Goal: Information Seeking & Learning: Learn about a topic

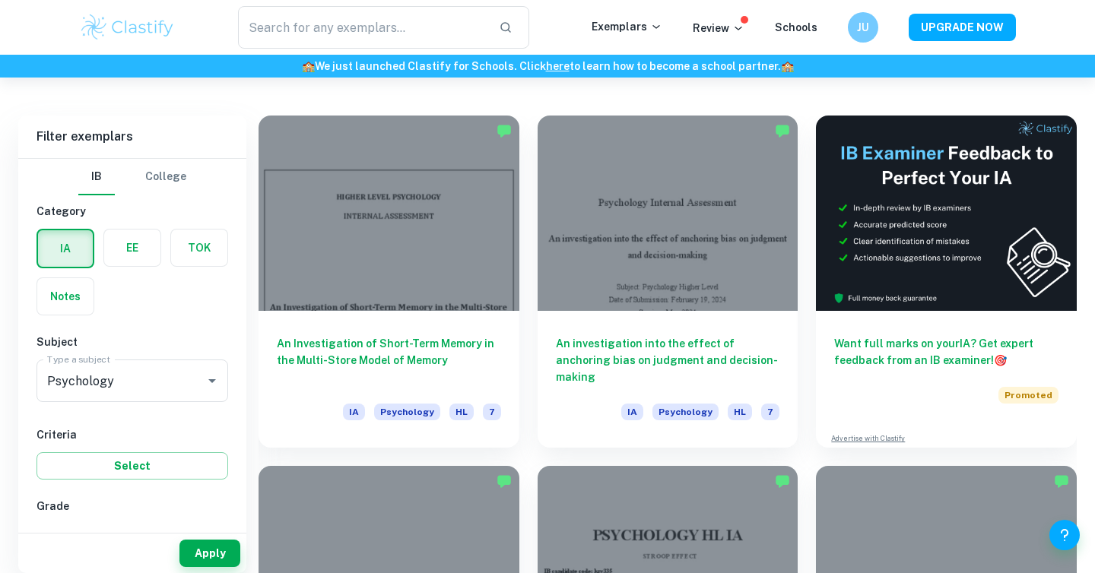
scroll to position [411, 0]
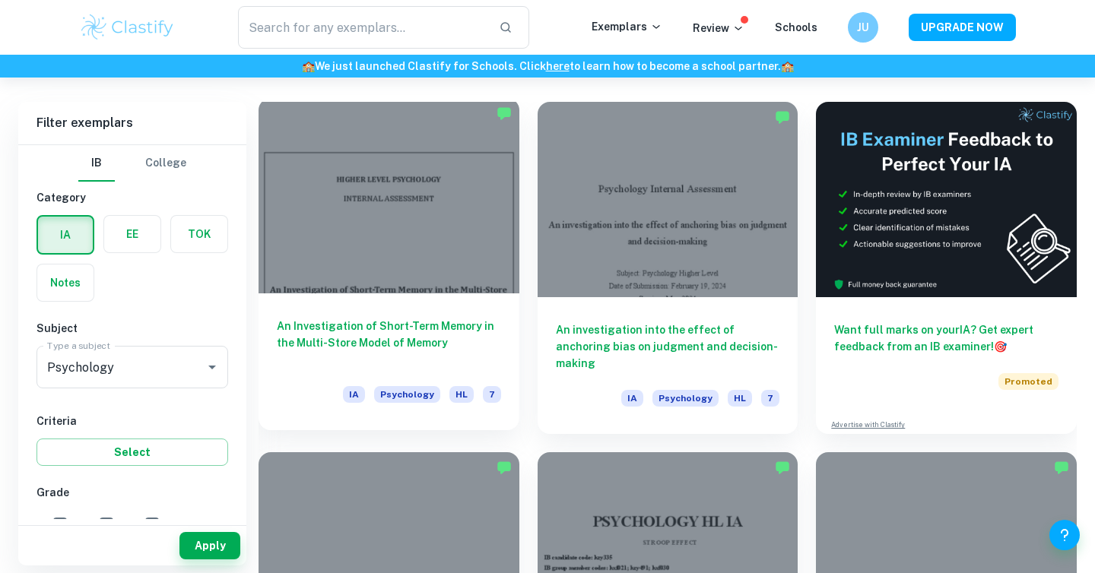
click at [281, 167] on div at bounding box center [388, 195] width 261 height 195
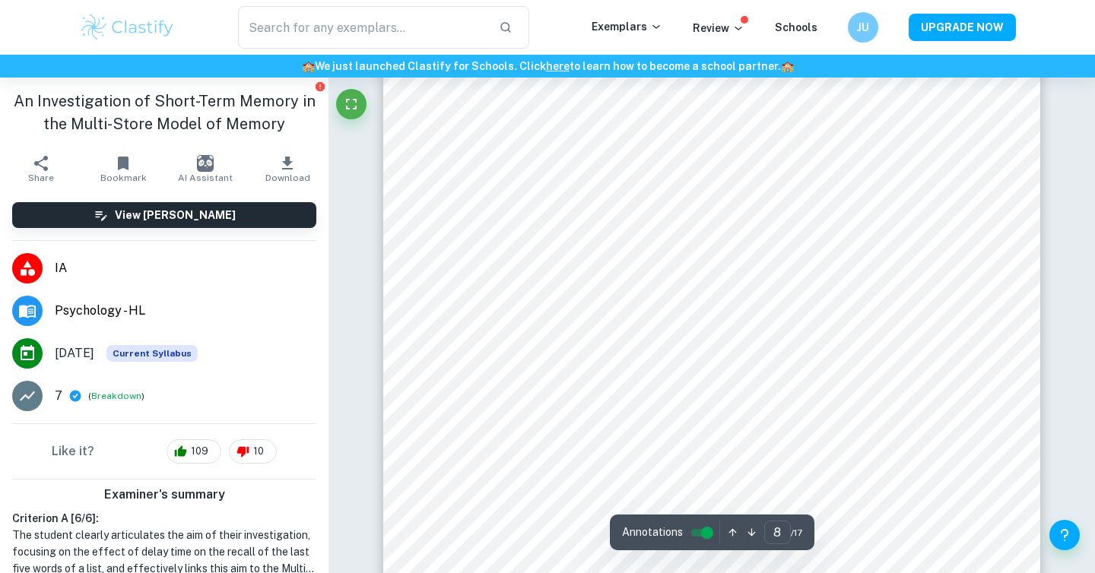
scroll to position [6314, 0]
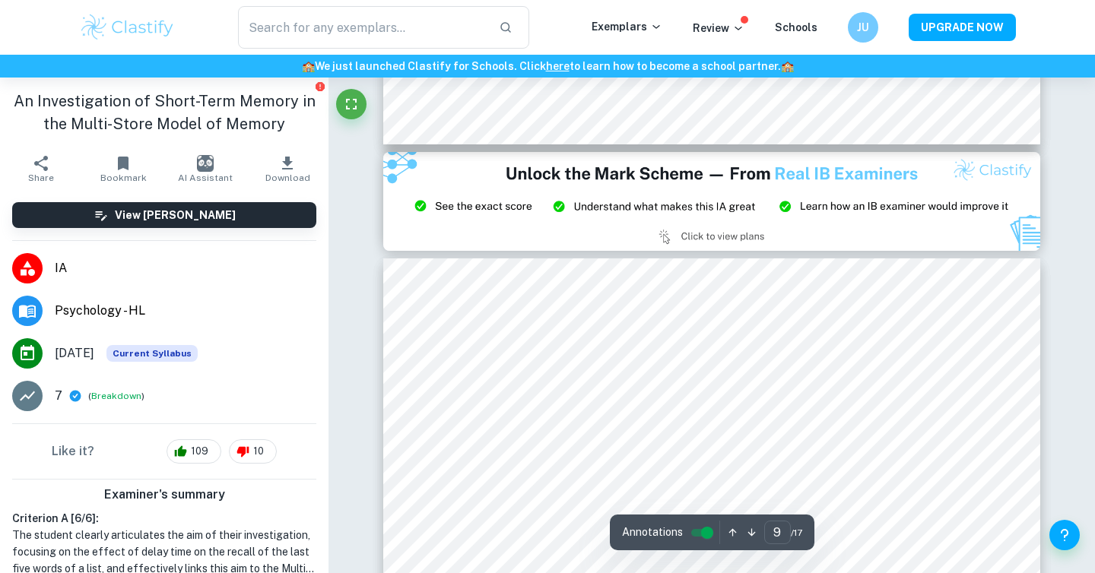
type input "8"
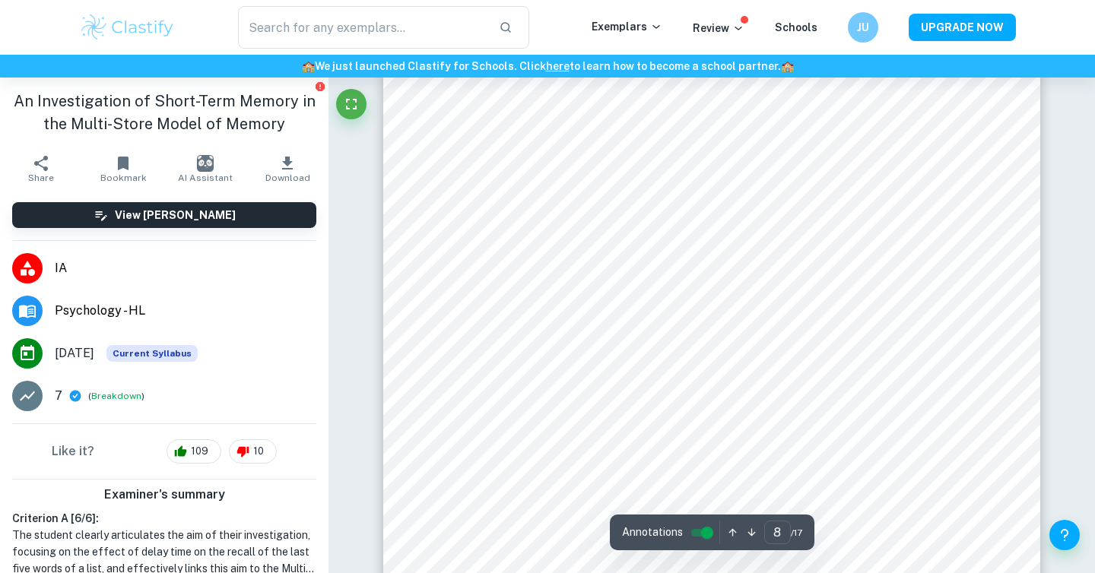
scroll to position [6416, 0]
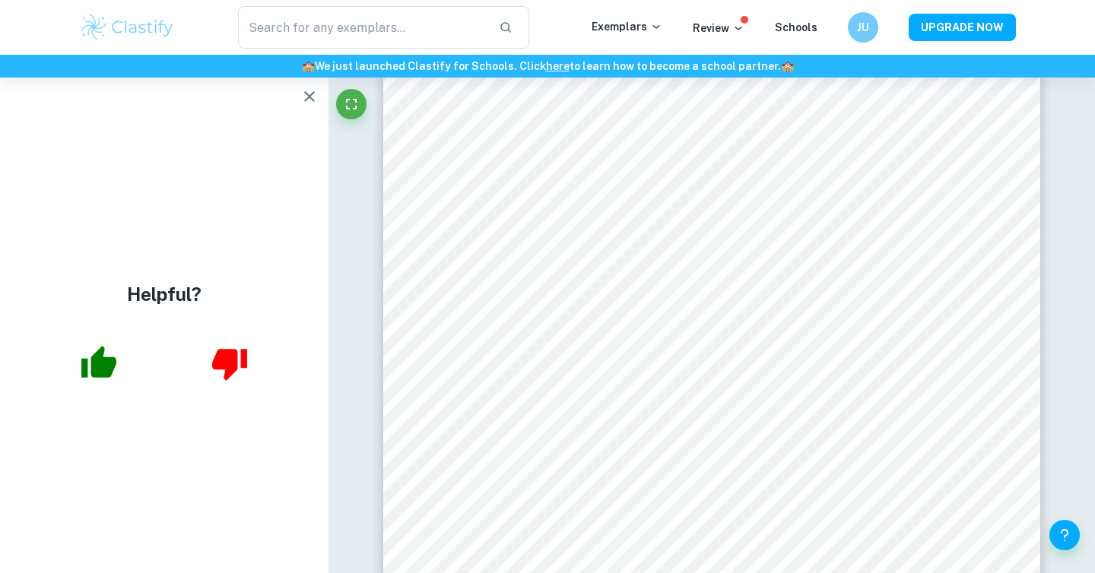
click at [97, 21] on img at bounding box center [127, 27] width 97 height 30
